Goal: Use online tool/utility: Use online tool/utility

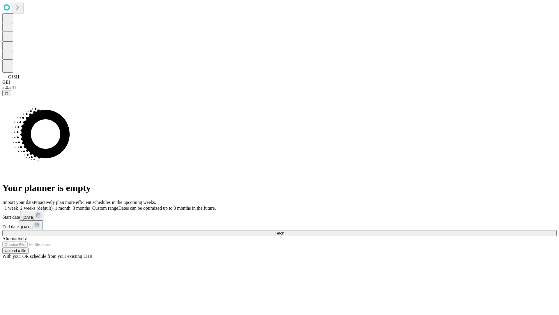
click at [284, 231] on span "Fetch" at bounding box center [280, 233] width 10 height 4
